Goal: Check status: Check status

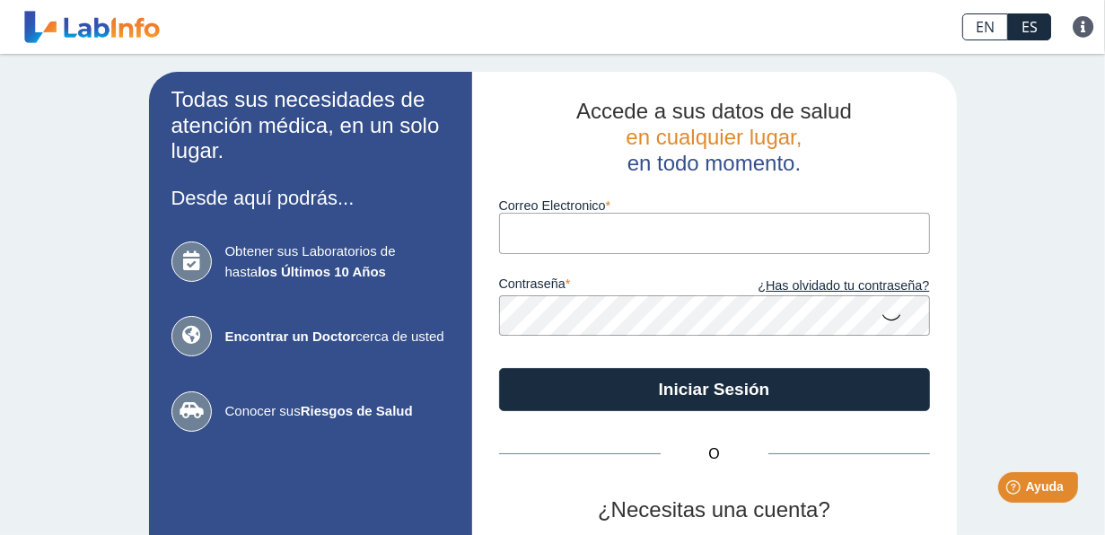
type input "[EMAIL_ADDRESS][DOMAIN_NAME]"
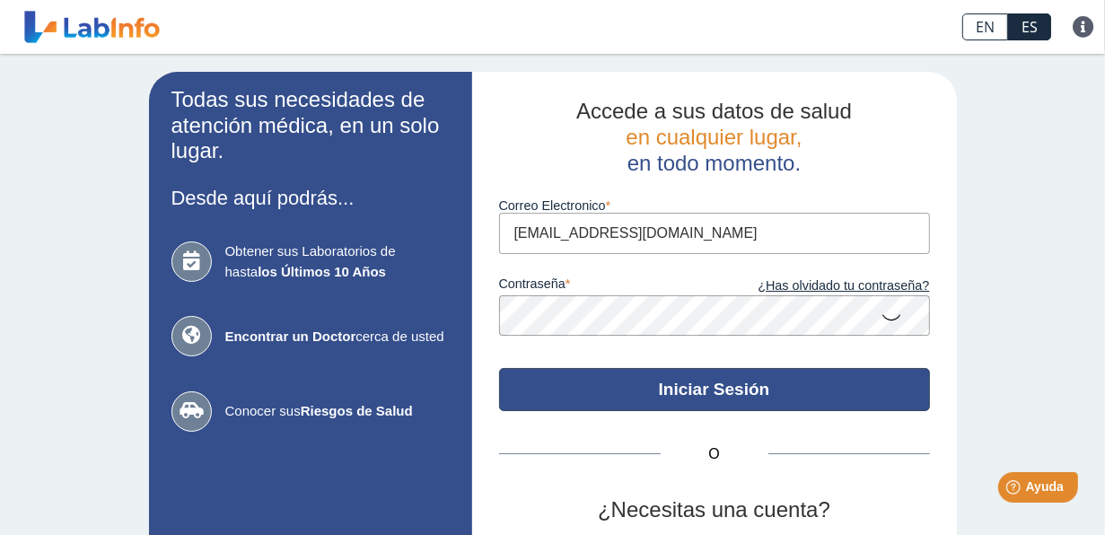
click at [699, 388] on button "Iniciar Sesión" at bounding box center [714, 389] width 431 height 43
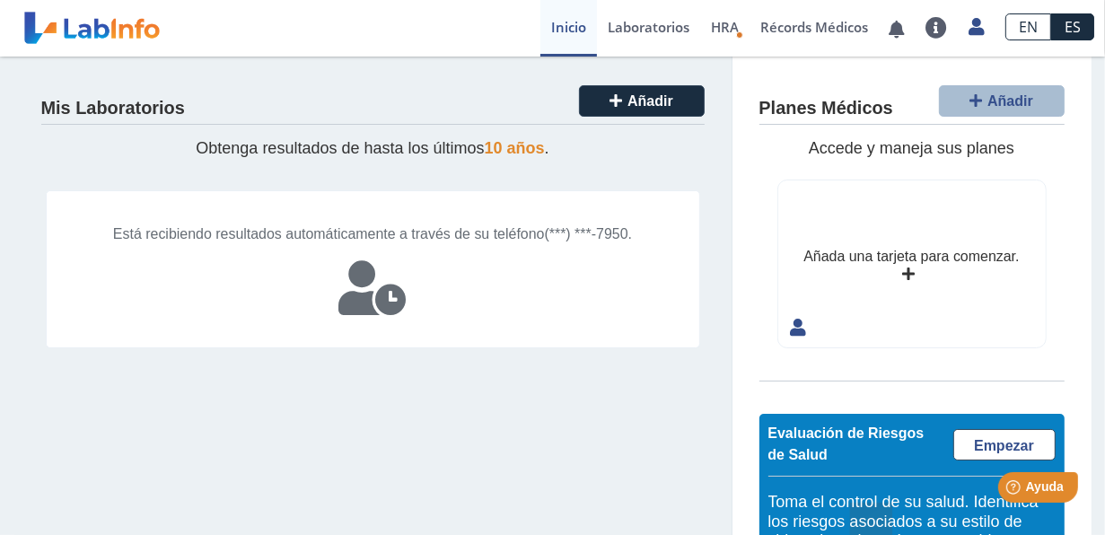
click at [348, 229] on span "Está recibiendo resultados automáticamente a través de su teléfono" at bounding box center [329, 233] width 432 height 15
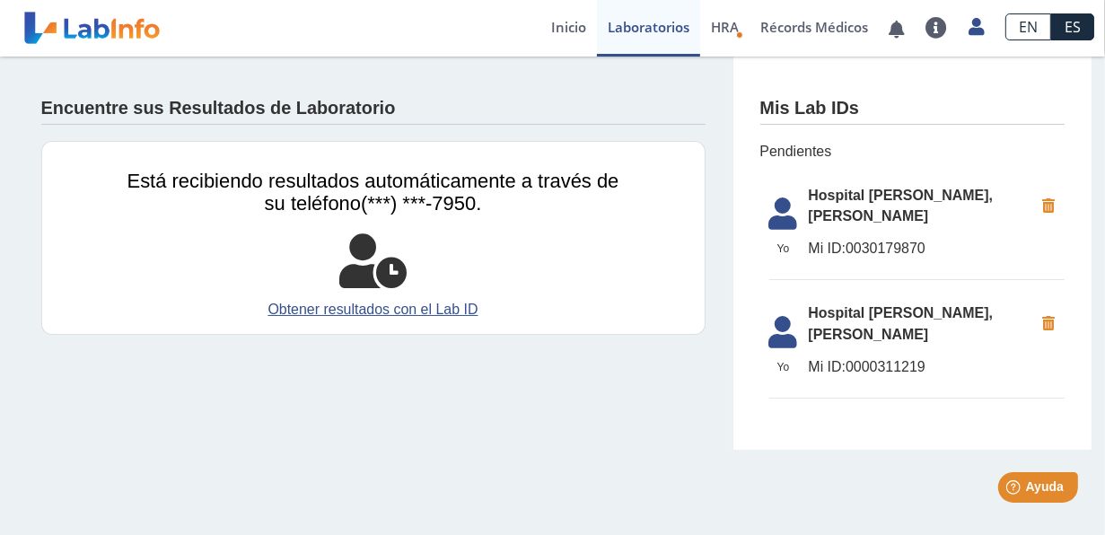
click at [855, 210] on li "[GEOGRAPHIC_DATA] [PERSON_NAME], [PERSON_NAME][GEOGRAPHIC_DATA] ID: 0030179870" at bounding box center [916, 228] width 295 height 105
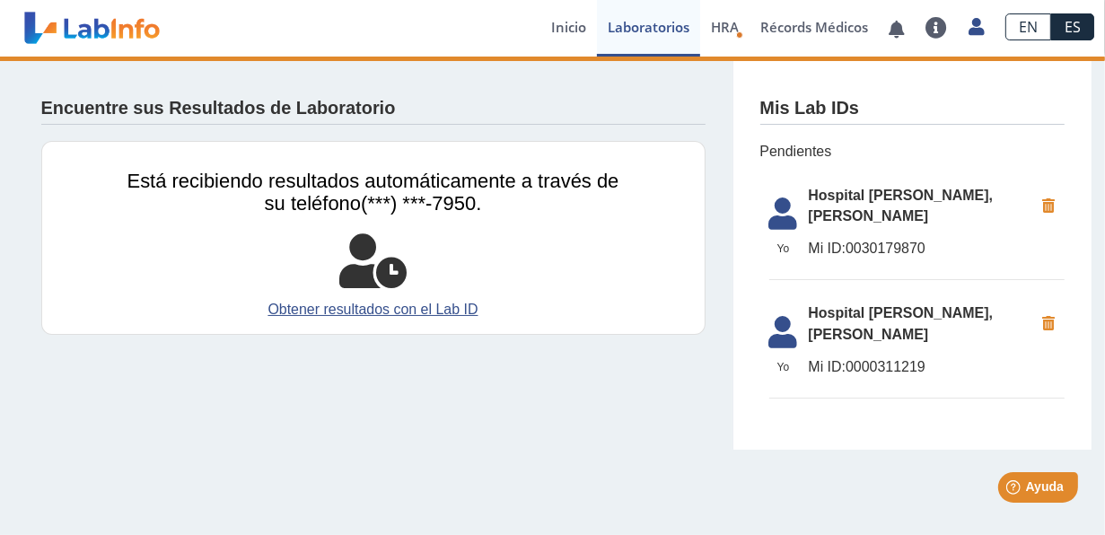
click at [862, 356] on span "Mi ID: 0000311219" at bounding box center [921, 367] width 225 height 22
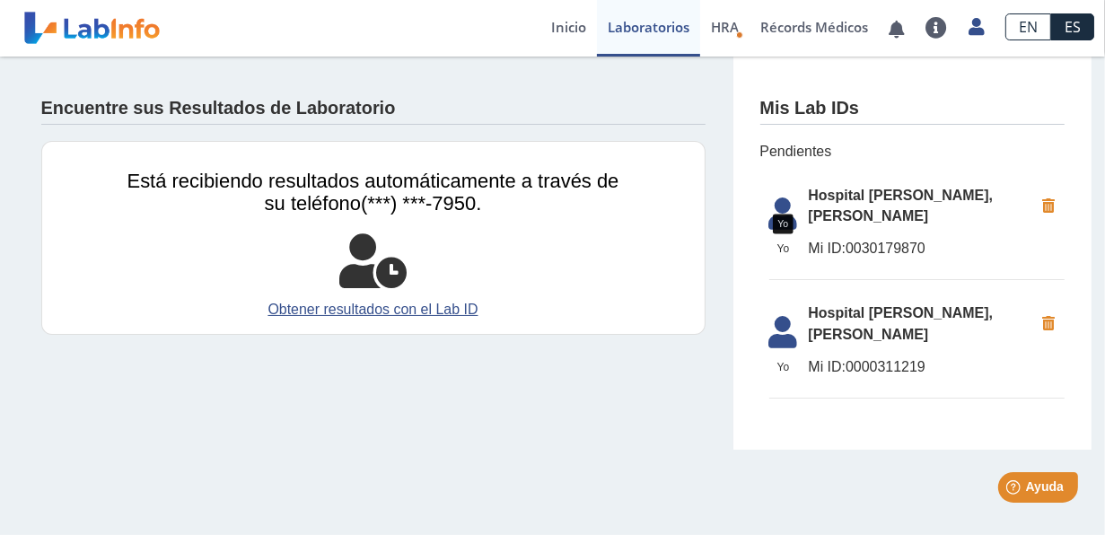
click at [800, 212] on icon at bounding box center [783, 218] width 50 height 43
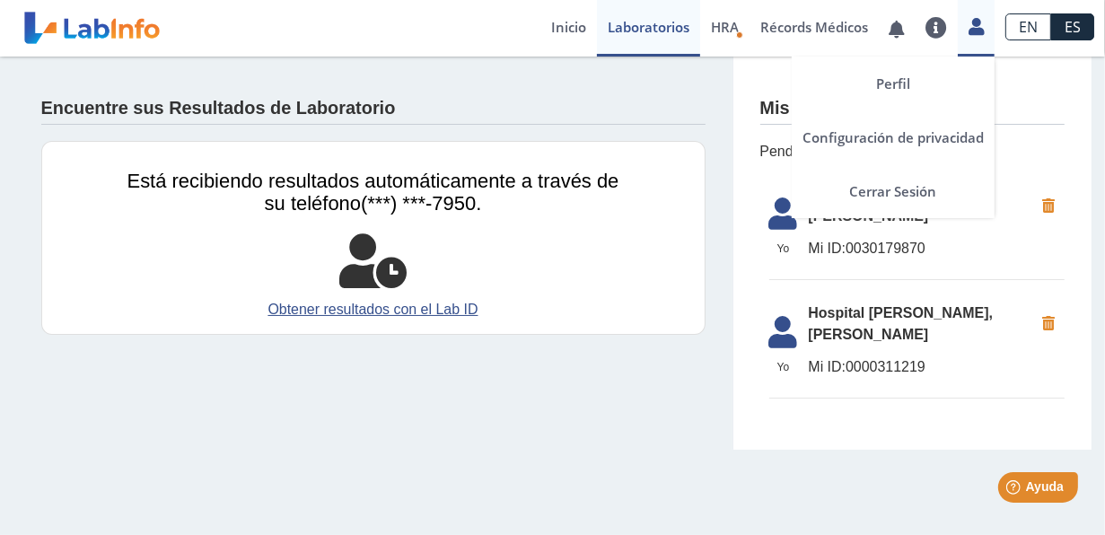
click at [975, 20] on icon at bounding box center [975, 26] width 15 height 13
click at [984, 32] on icon at bounding box center [975, 26] width 15 height 13
click at [911, 184] on link "Cerrar Sesión" at bounding box center [893, 191] width 203 height 54
